Goal: Complete application form

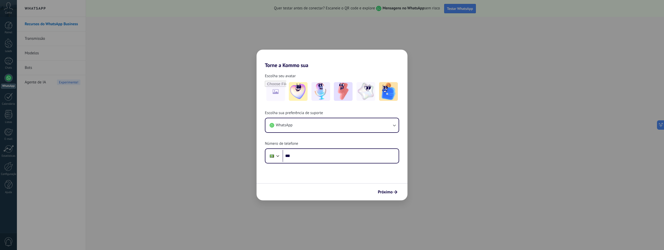
click at [479, 74] on div "Torne a Kommo sua Escolha seu avatar Escolha sua preferência de suporte WhatsAp…" at bounding box center [332, 125] width 664 height 250
click at [388, 189] on button "Próximo" at bounding box center [388, 192] width 24 height 9
click at [262, 55] on h2 "Torne a Kommo sua" at bounding box center [332, 59] width 151 height 19
drag, startPoint x: 294, startPoint y: 53, endPoint x: 421, endPoint y: 64, distance: 127.5
click at [421, 64] on div "Torne a Kommo sua Escolha seu avatar Escolha sua preferência de suporte WhatsAp…" at bounding box center [332, 125] width 664 height 250
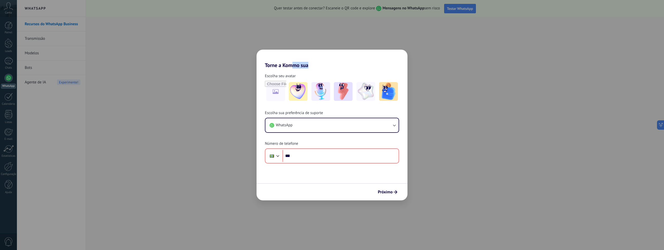
click at [371, 51] on h2 "Torne a Kommo sua" at bounding box center [332, 59] width 151 height 19
click at [386, 44] on div "Torne a Kommo sua Escolha seu avatar Escolha sua preferência de suporte WhatsAp…" at bounding box center [332, 125] width 664 height 250
click at [298, 124] on button "WhatsApp" at bounding box center [331, 125] width 133 height 14
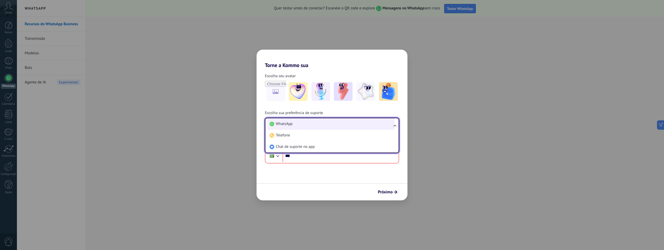
click at [296, 122] on li "WhatsApp" at bounding box center [331, 123] width 127 height 11
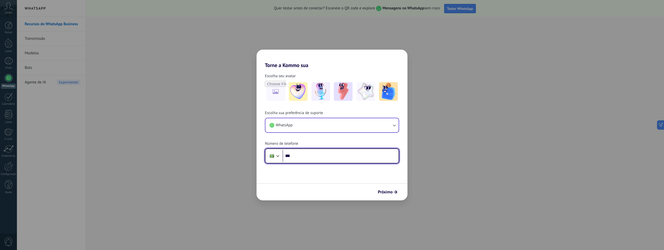
click at [303, 156] on input "***" at bounding box center [341, 156] width 116 height 12
type input "**********"
click at [386, 194] on span "Próximo" at bounding box center [385, 193] width 15 height 4
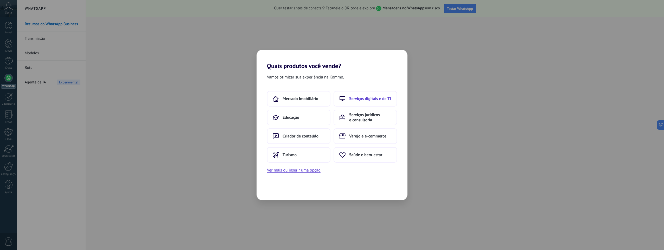
click at [380, 103] on button "Serviços digitais e de TI" at bounding box center [366, 99] width 64 height 16
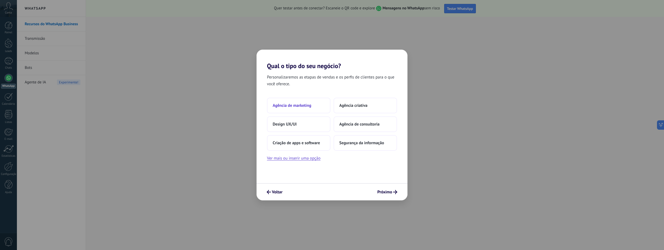
click at [303, 103] on button "Agência de marketing" at bounding box center [299, 106] width 64 height 16
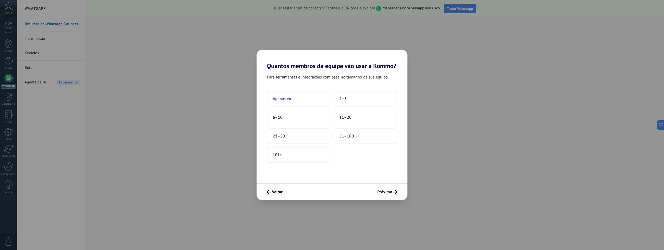
click at [315, 96] on button "Apenas eu" at bounding box center [299, 99] width 64 height 16
